Goal: Task Accomplishment & Management: Use online tool/utility

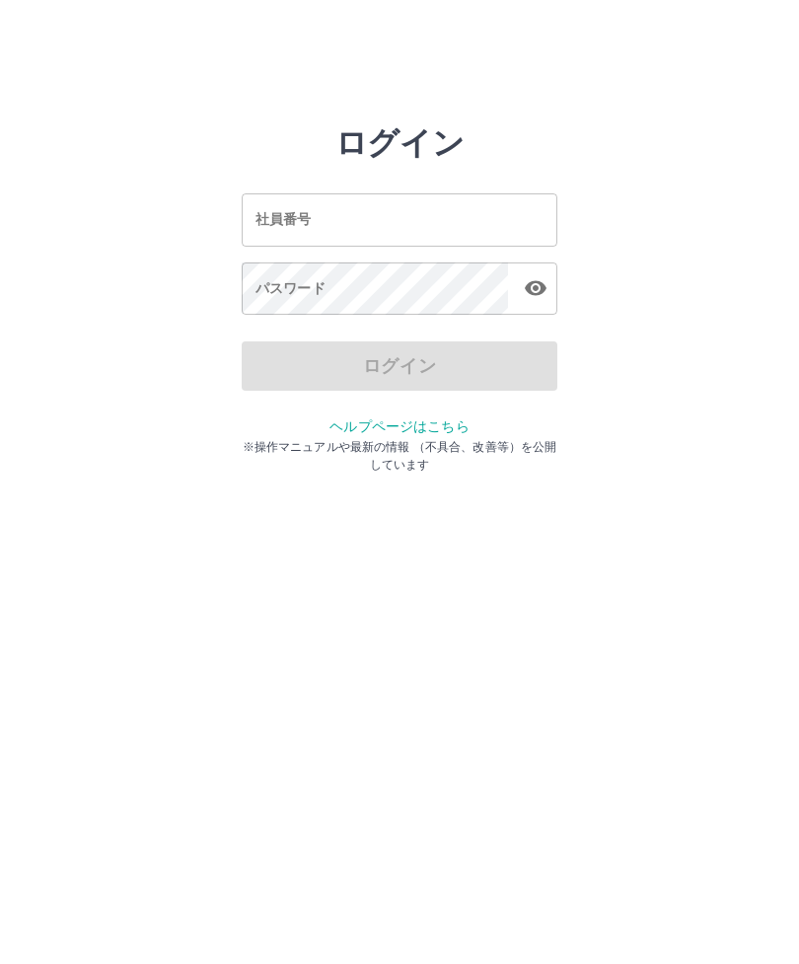
click at [399, 224] on input "社員番号" at bounding box center [400, 219] width 316 height 52
type input "*******"
click at [279, 292] on div "パスワード パスワード" at bounding box center [400, 290] width 316 height 55
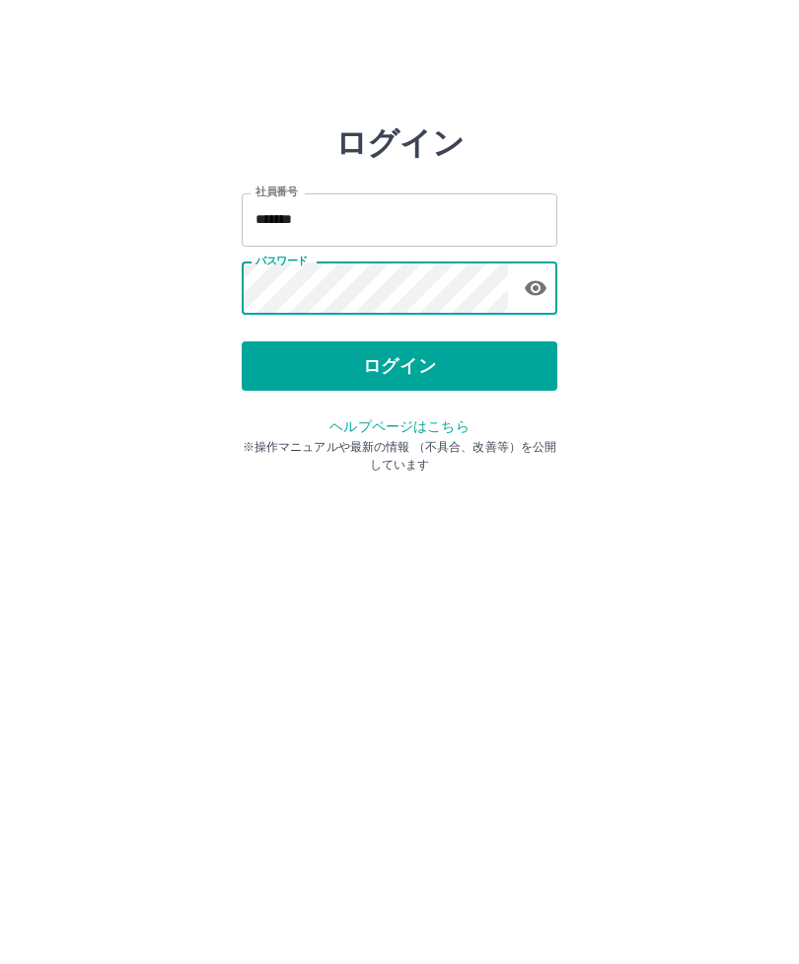
click at [498, 376] on button "ログイン" at bounding box center [400, 365] width 316 height 49
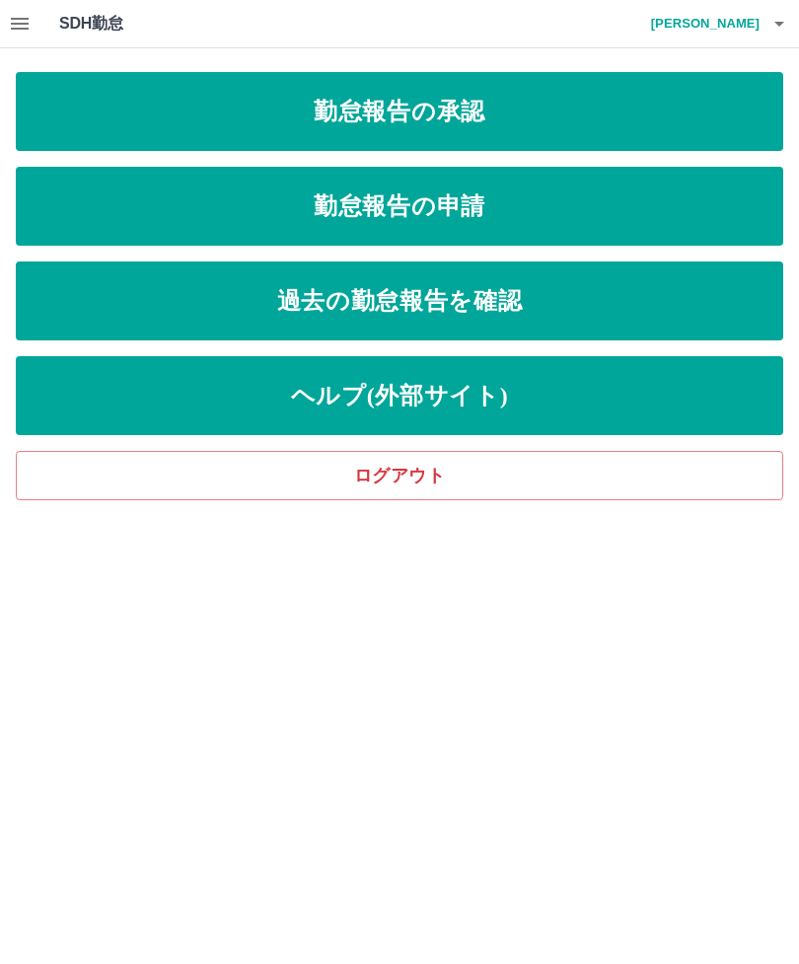
click at [82, 112] on link "勤怠報告の承認" at bounding box center [400, 111] width 768 height 79
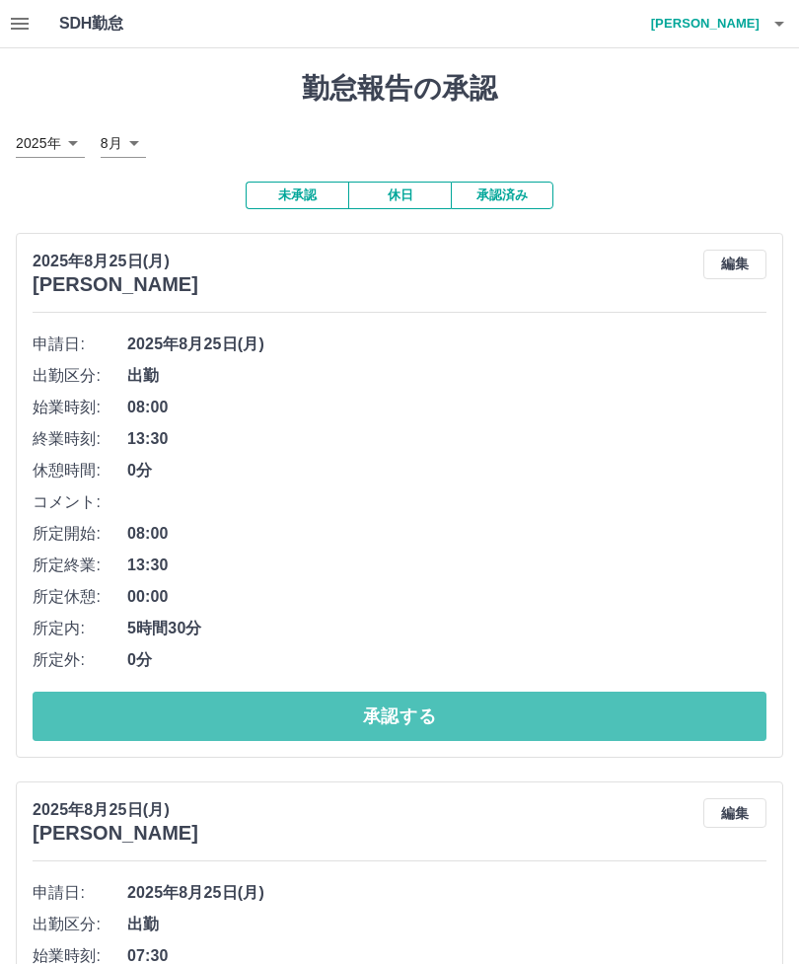
click at [521, 727] on button "承認する" at bounding box center [400, 716] width 734 height 49
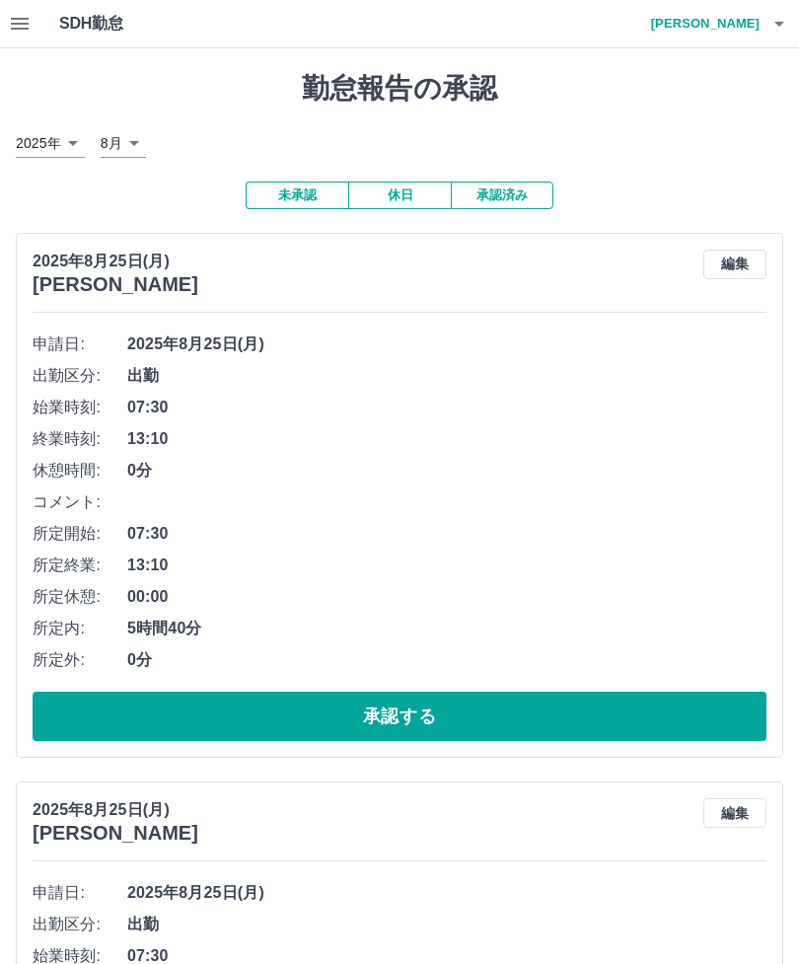
click at [745, 263] on button "編集" at bounding box center [735, 265] width 63 height 30
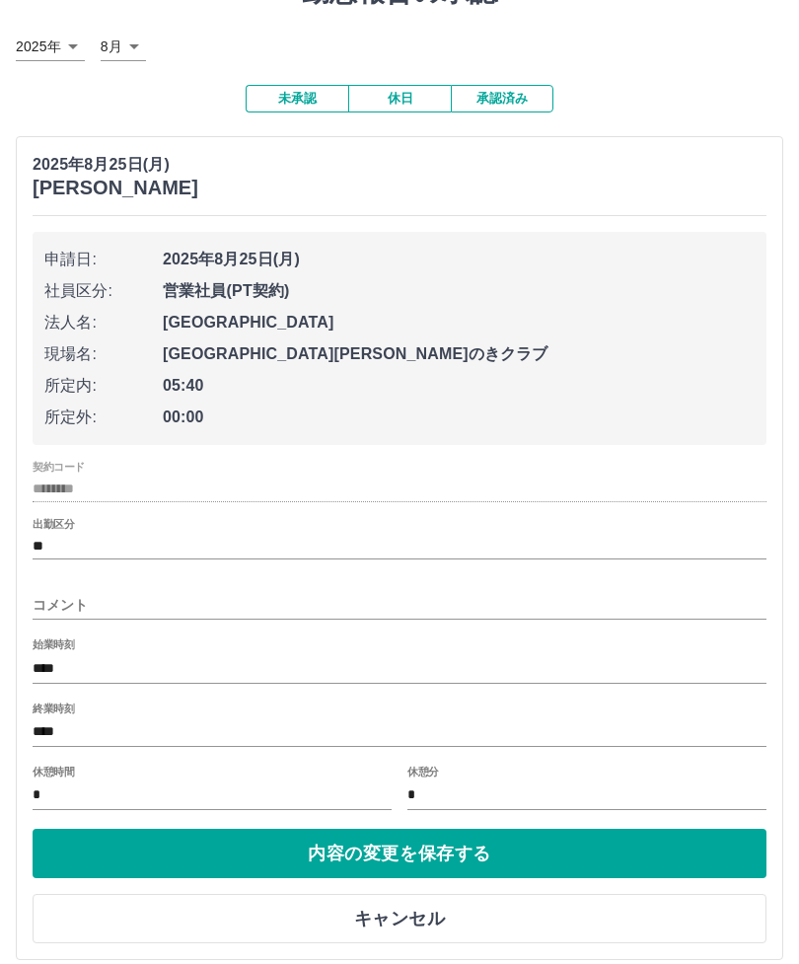
click at [56, 727] on input "****" at bounding box center [400, 732] width 734 height 29
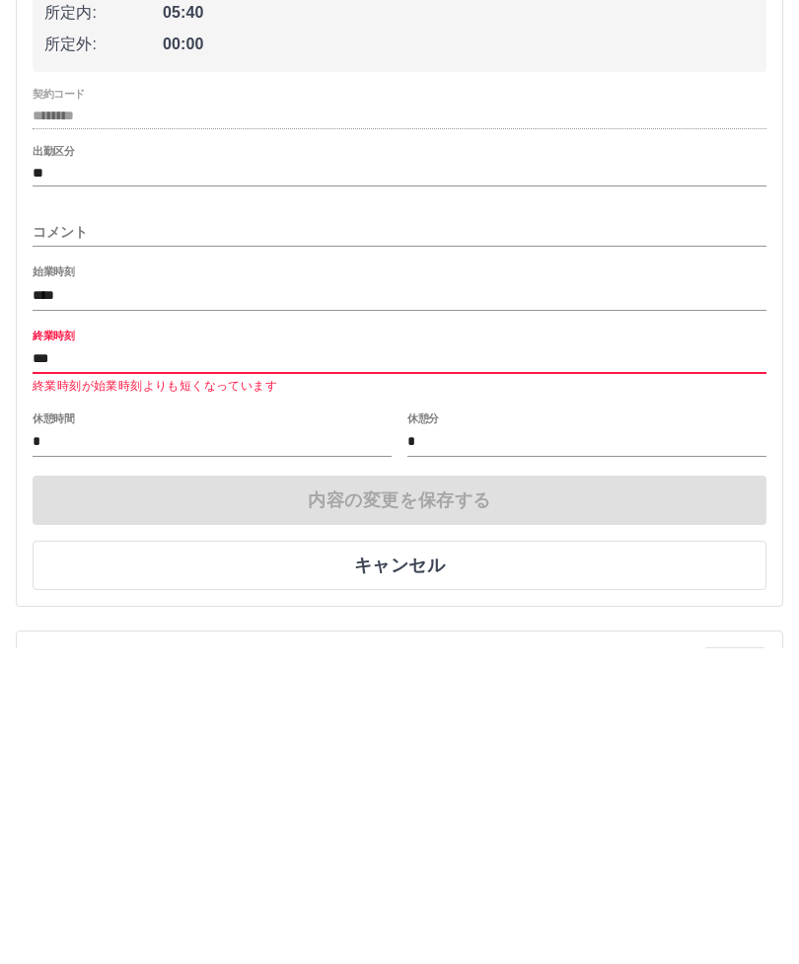
type input "****"
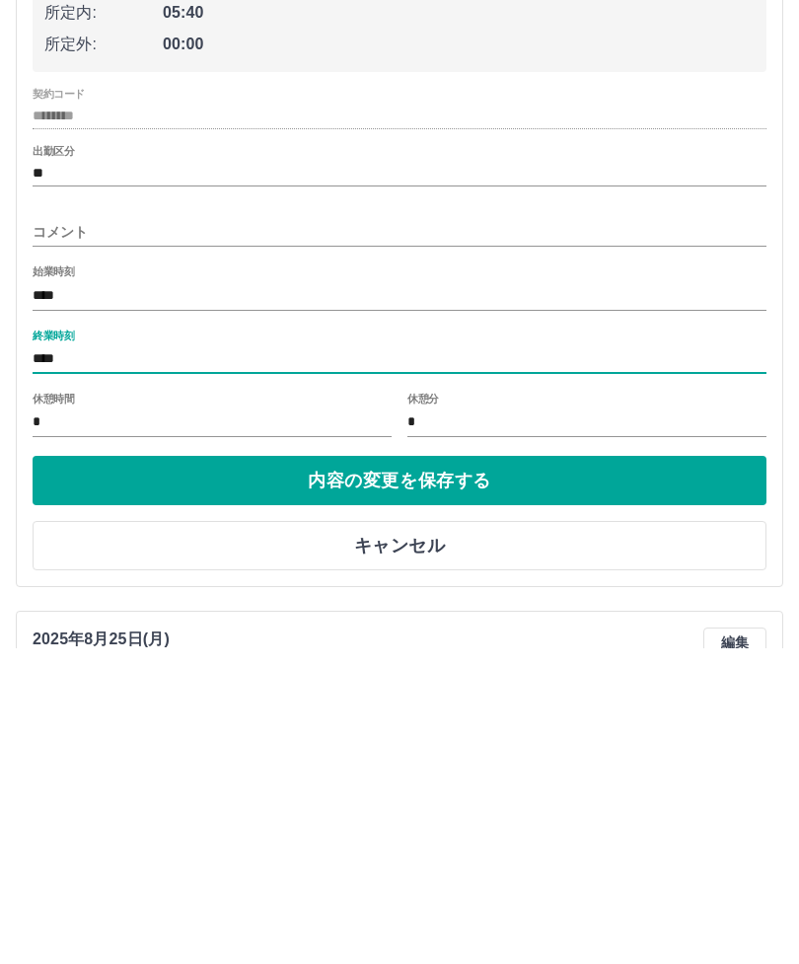
click at [128, 772] on button "内容の変更を保存する" at bounding box center [400, 796] width 734 height 49
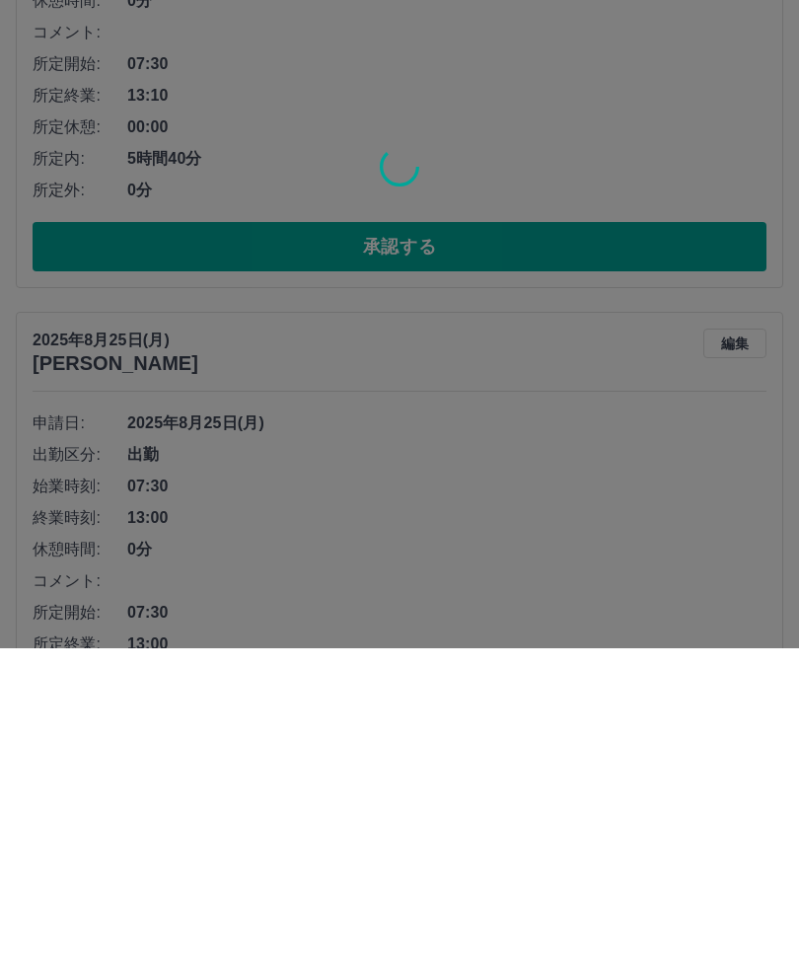
scroll to position [471, 0]
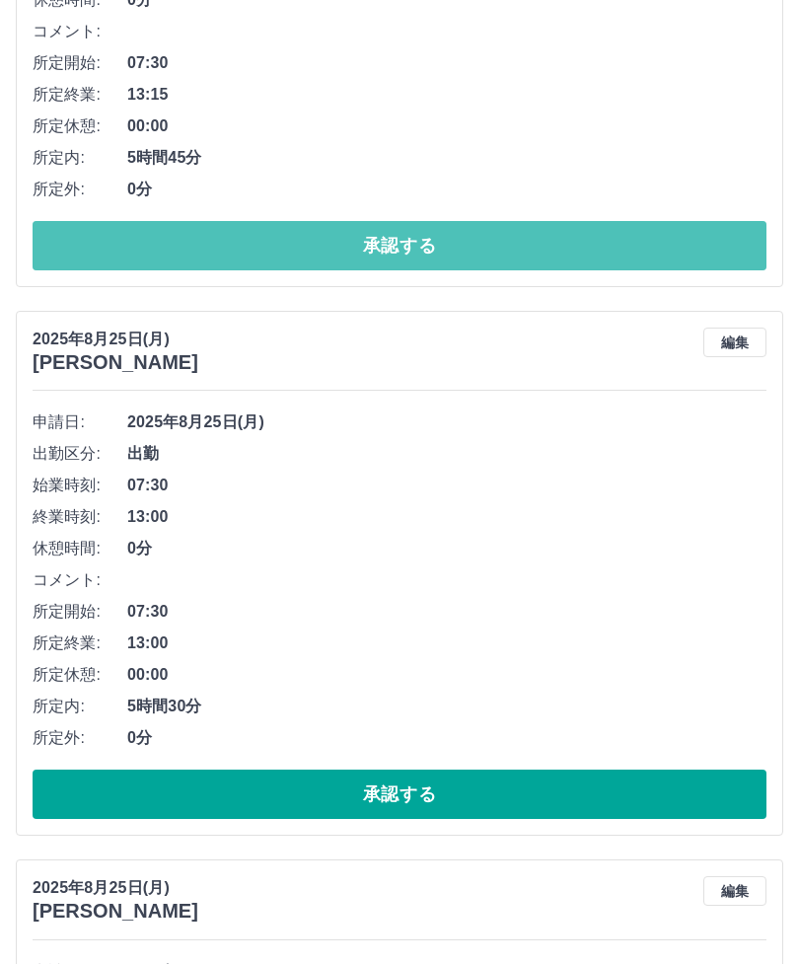
click at [592, 267] on button "承認する" at bounding box center [400, 245] width 734 height 49
click at [561, 245] on button "承認する" at bounding box center [400, 245] width 734 height 49
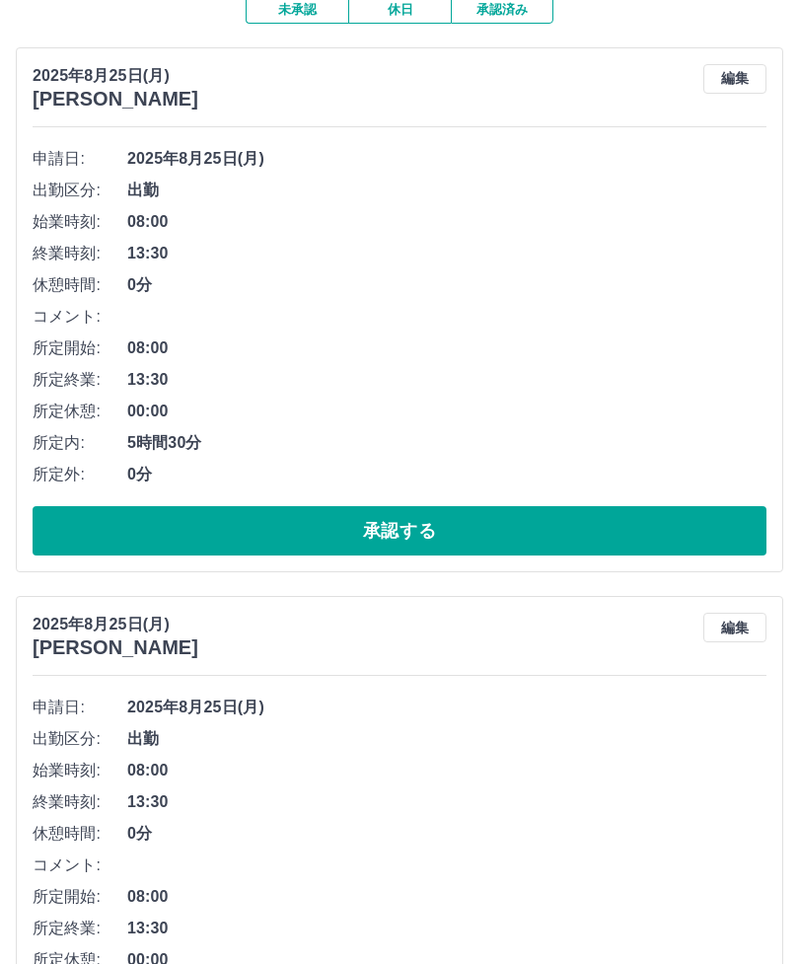
scroll to position [186, 0]
click at [604, 544] on button "承認する" at bounding box center [400, 530] width 734 height 49
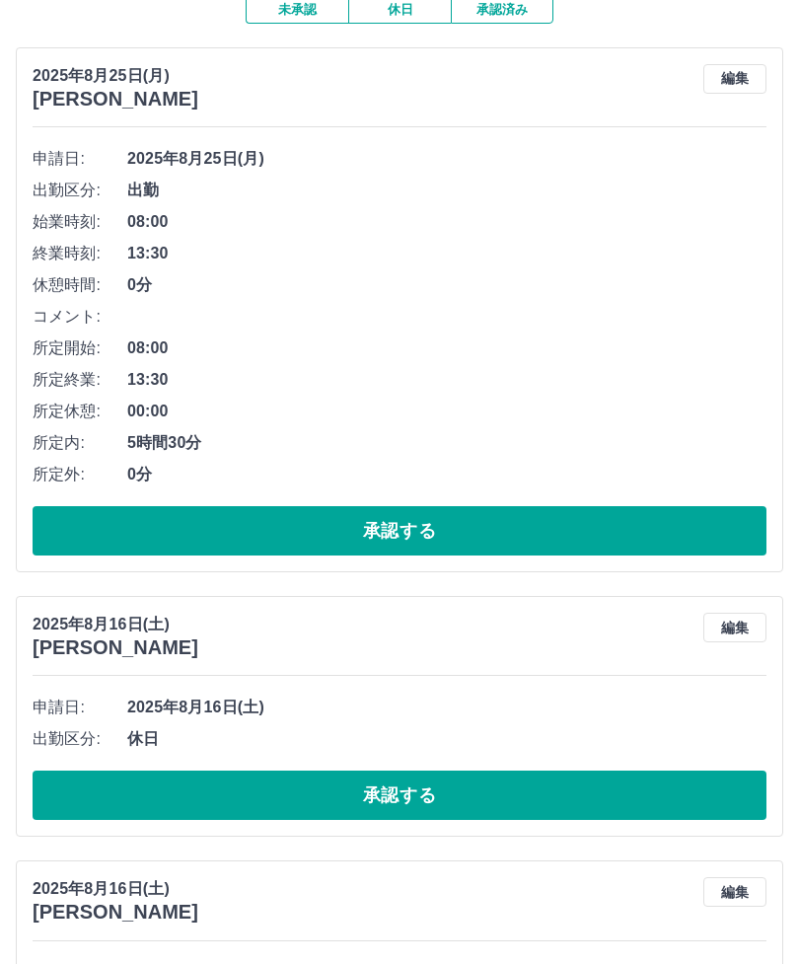
scroll to position [185, 0]
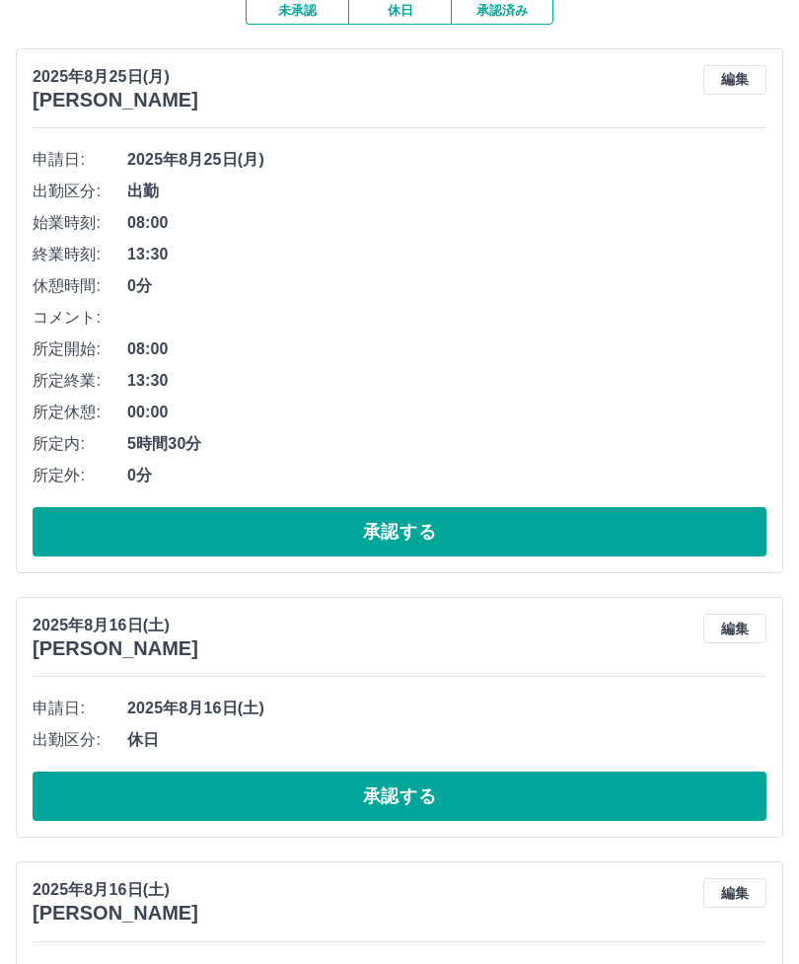
click at [501, 531] on button "承認する" at bounding box center [400, 531] width 734 height 49
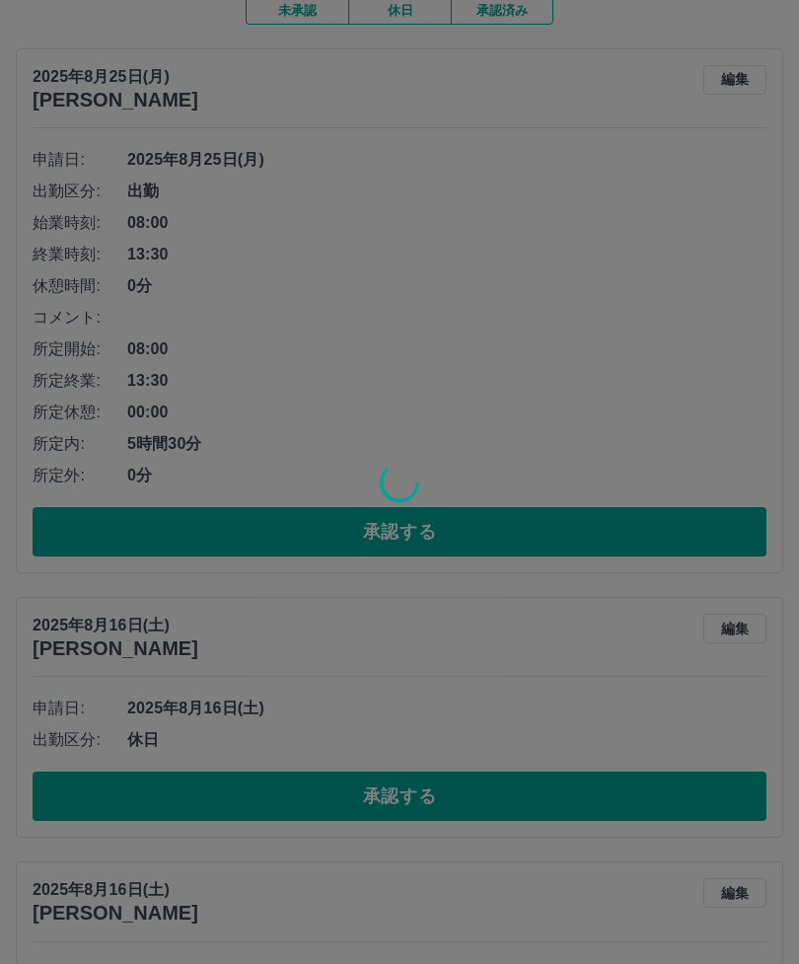
click at [792, 768] on div at bounding box center [399, 482] width 799 height 964
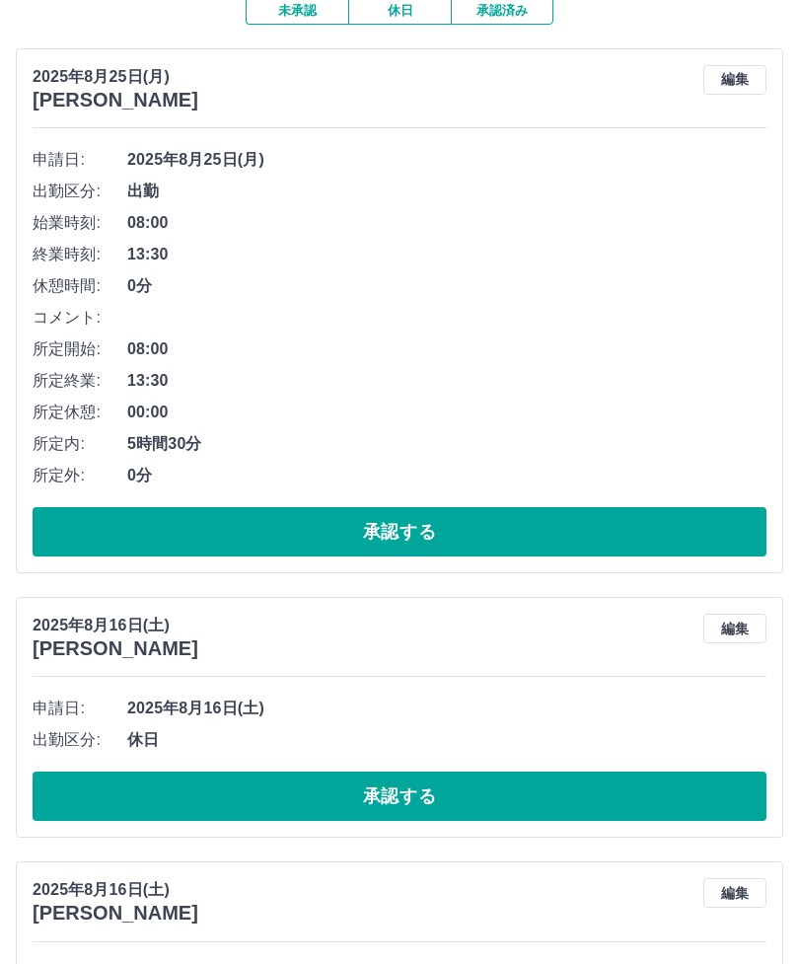
click at [766, 783] on button "承認する" at bounding box center [400, 796] width 734 height 49
click at [766, 789] on button "承認する" at bounding box center [400, 796] width 734 height 49
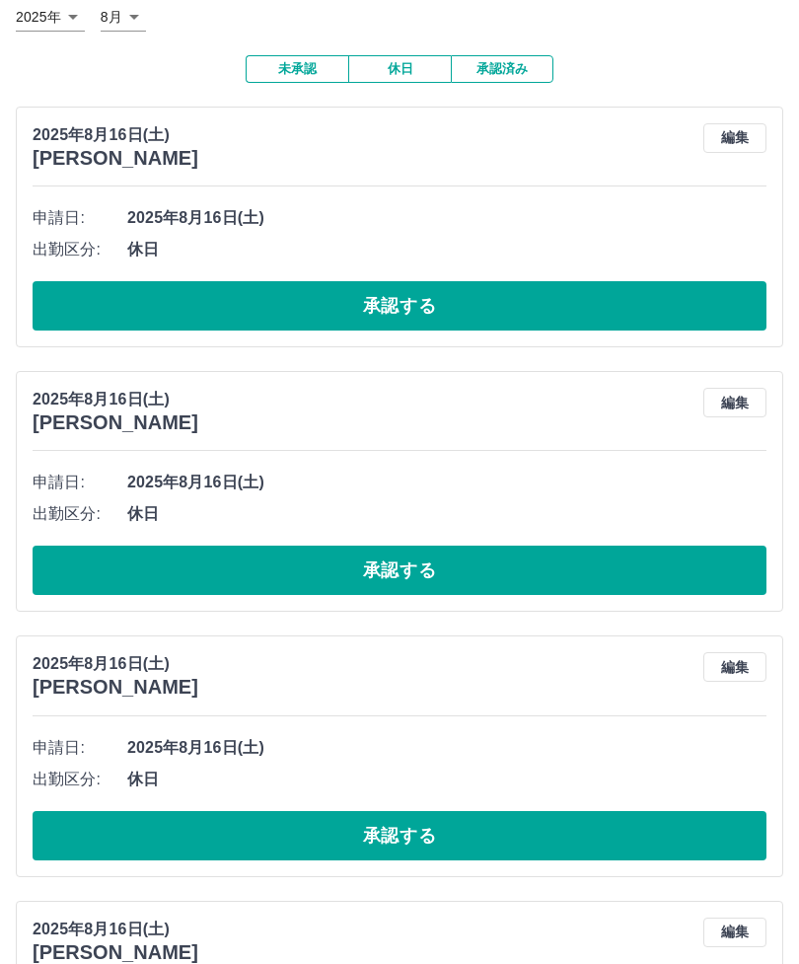
scroll to position [0, 0]
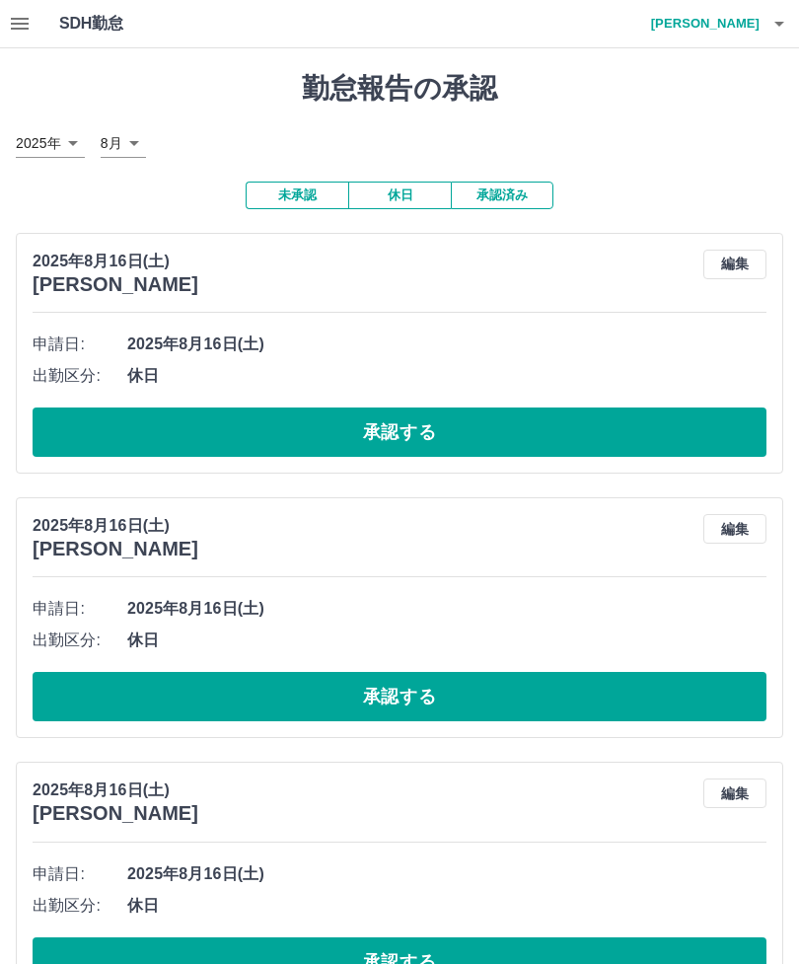
click at [520, 429] on button "承認する" at bounding box center [400, 432] width 734 height 49
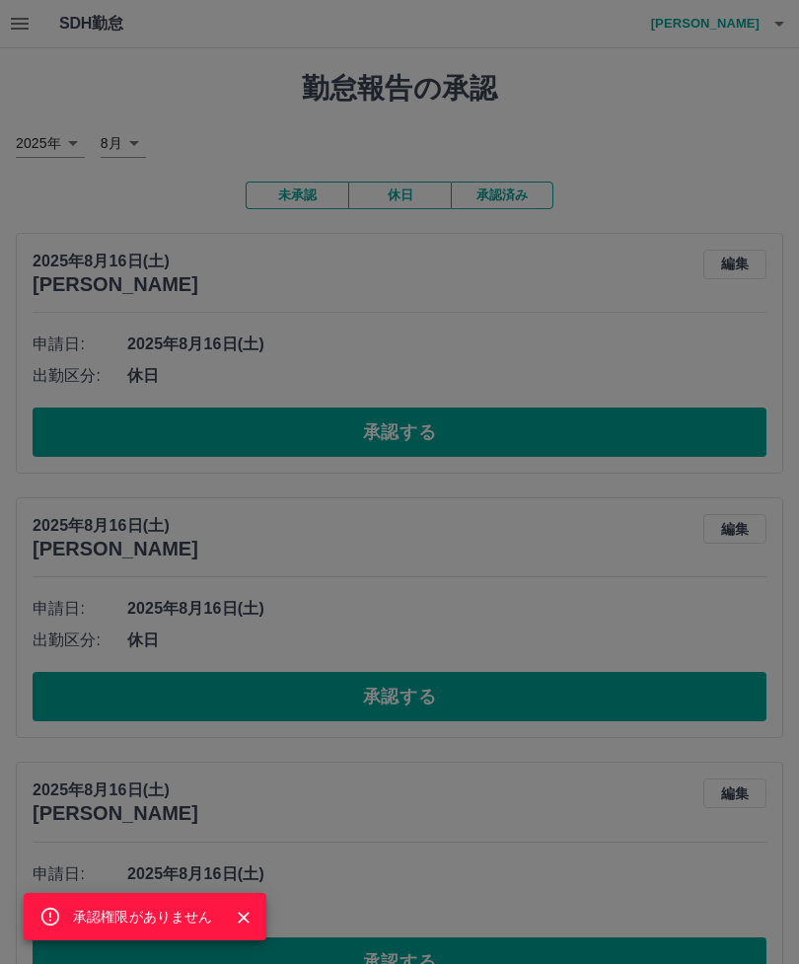
click at [235, 938] on div "承認権限がありません" at bounding box center [145, 916] width 243 height 47
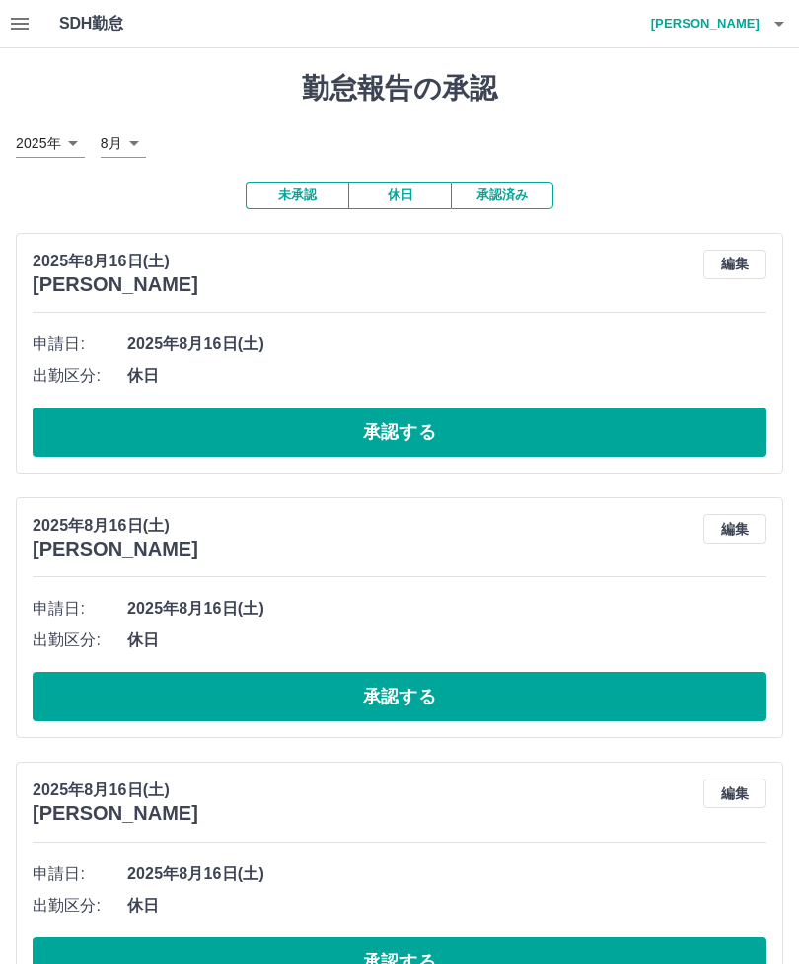
click at [781, 18] on icon "button" at bounding box center [780, 24] width 24 height 24
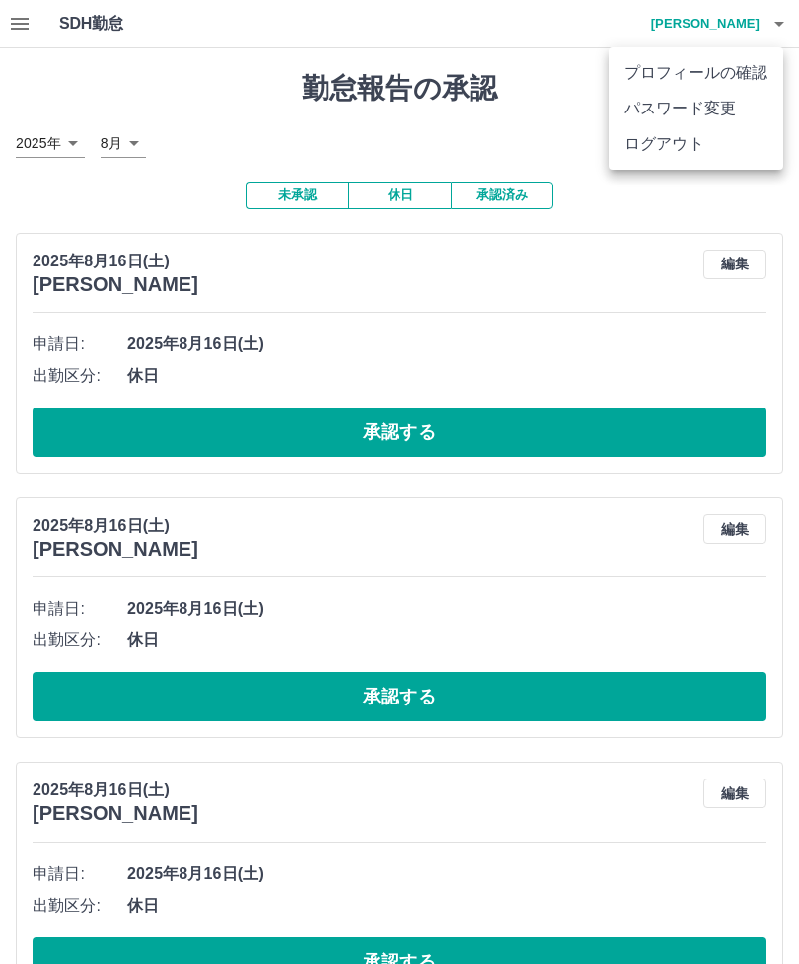
click at [682, 148] on li "ログアウト" at bounding box center [696, 144] width 175 height 36
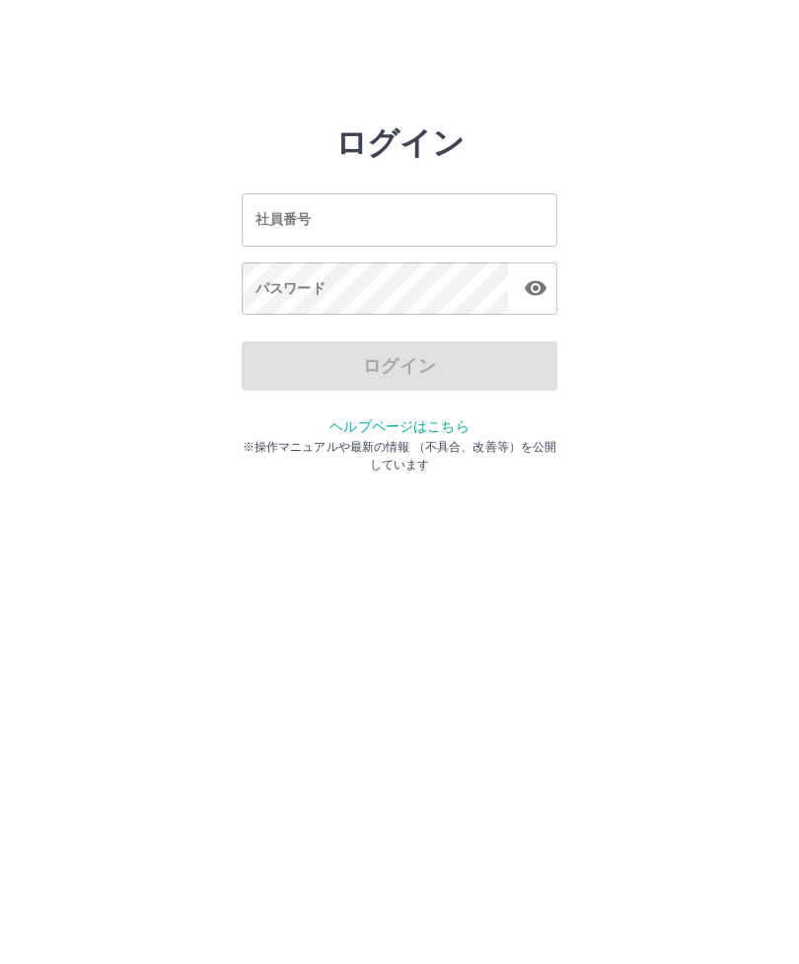
click at [0, 440] on html "ログイン 社員番号 社員番号 パスワード パスワード ログイン ヘルプページはこちら ※操作マニュアルや最新の情報 （不具合、改善等）を公開しています" at bounding box center [399, 220] width 799 height 440
click at [798, 440] on html "ログイン 社員番号 社員番号 パスワード パスワード ログイン ヘルプページはこちら ※操作マニュアルや最新の情報 （不具合、改善等）を公開しています" at bounding box center [399, 220] width 799 height 440
